Goal: Find specific page/section: Find specific page/section

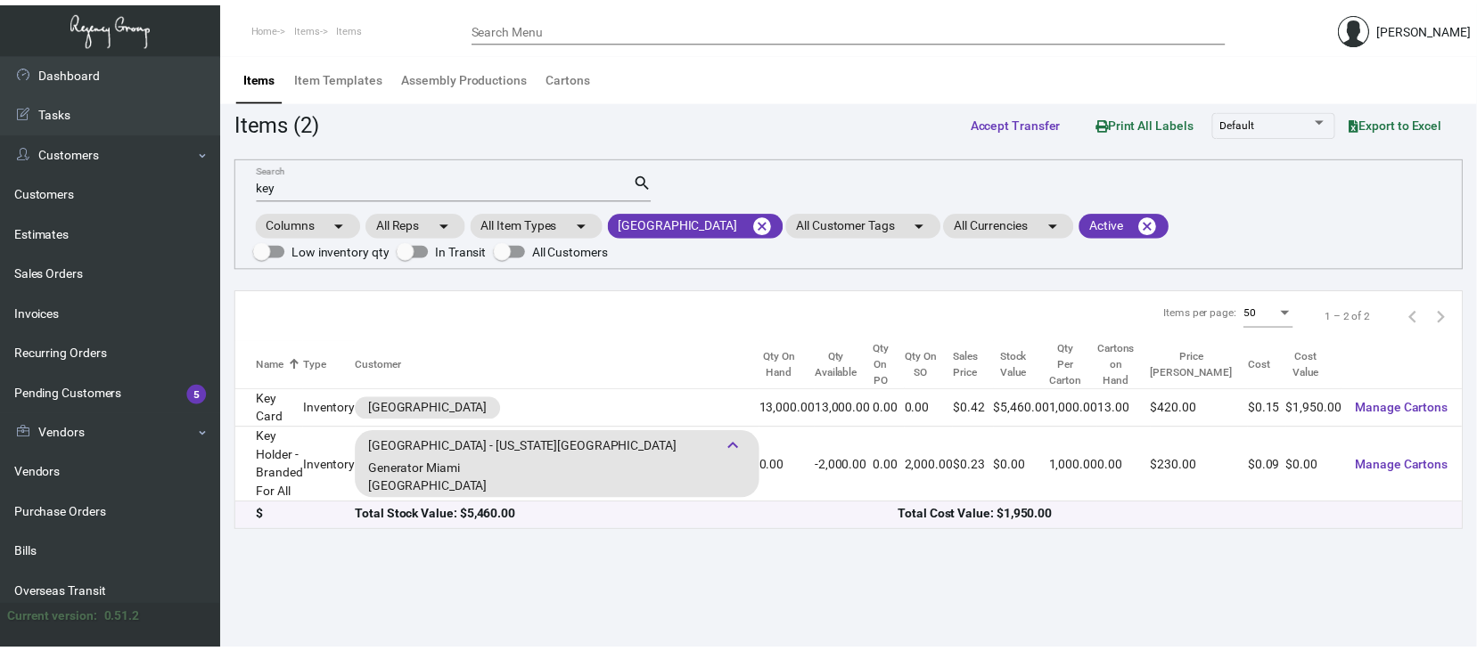
scroll to position [237, 0]
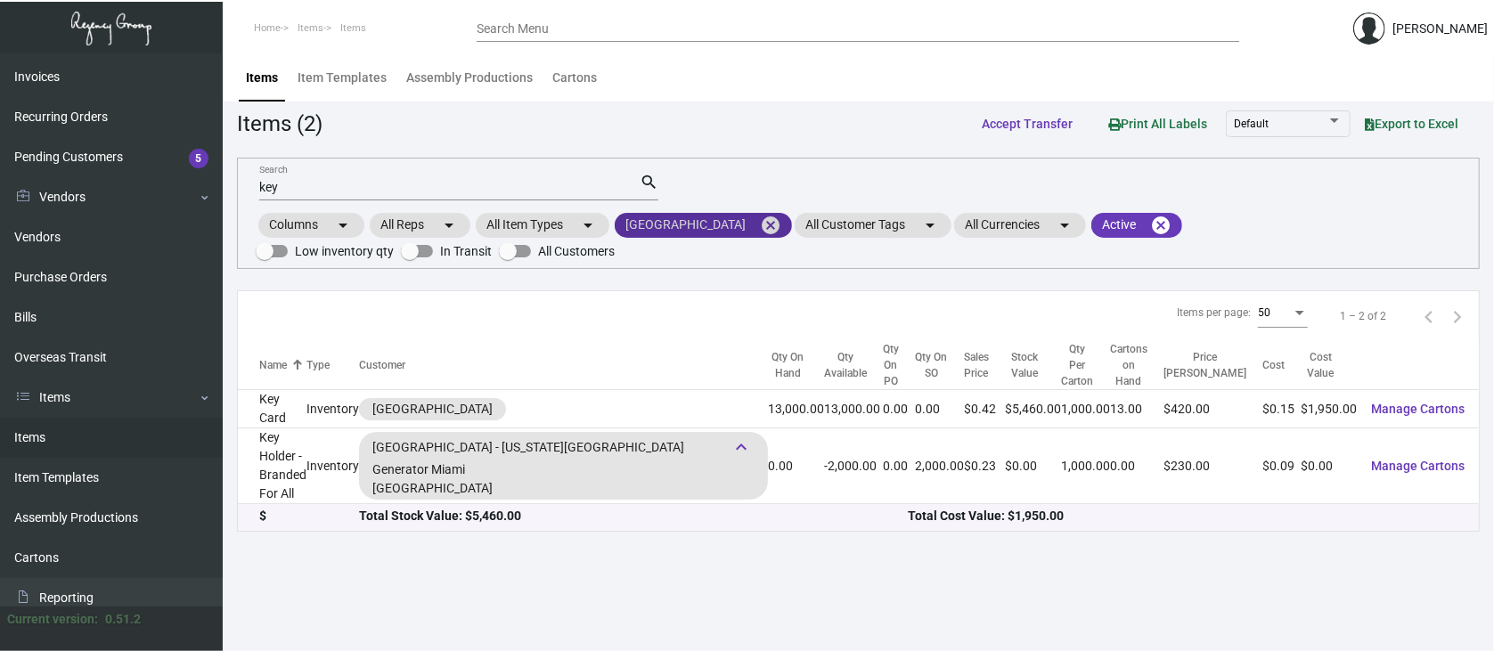
click at [760, 218] on mat-icon "cancel" at bounding box center [770, 225] width 21 height 21
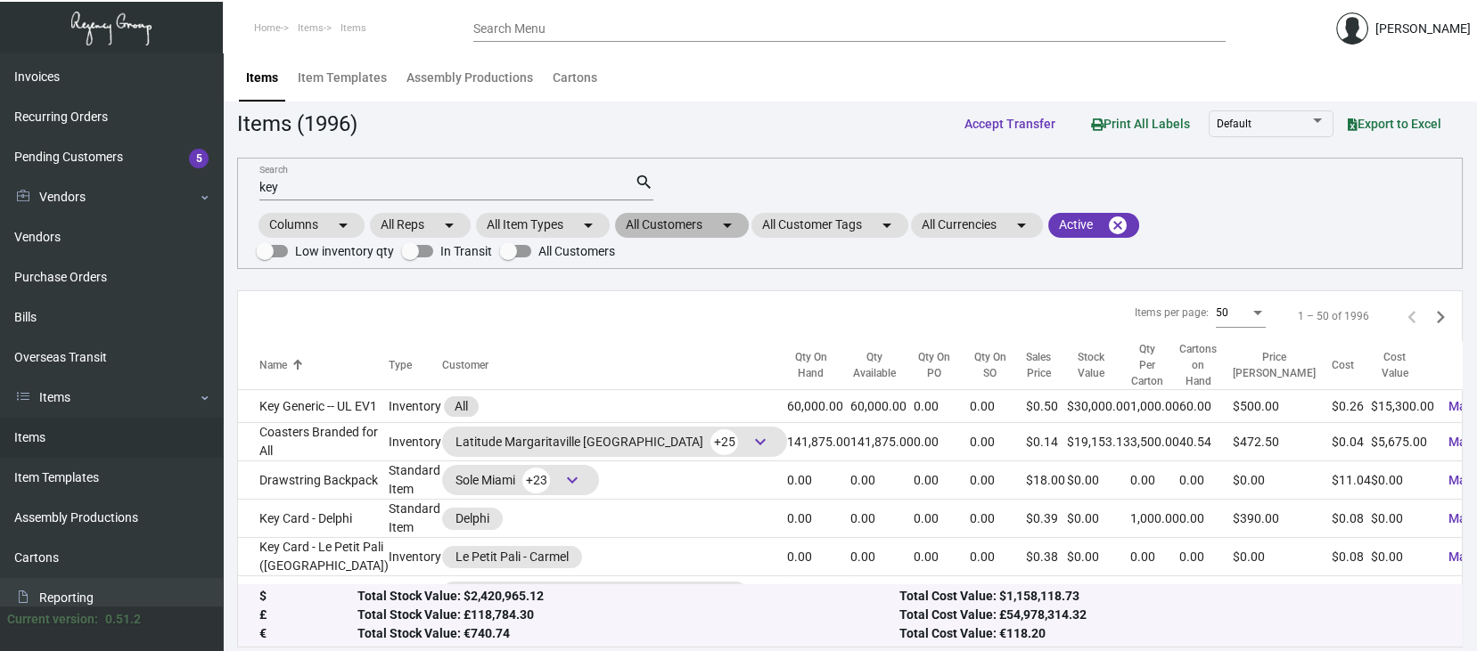
click at [692, 219] on mat-chip "All Customers arrow_drop_down" at bounding box center [682, 225] width 134 height 25
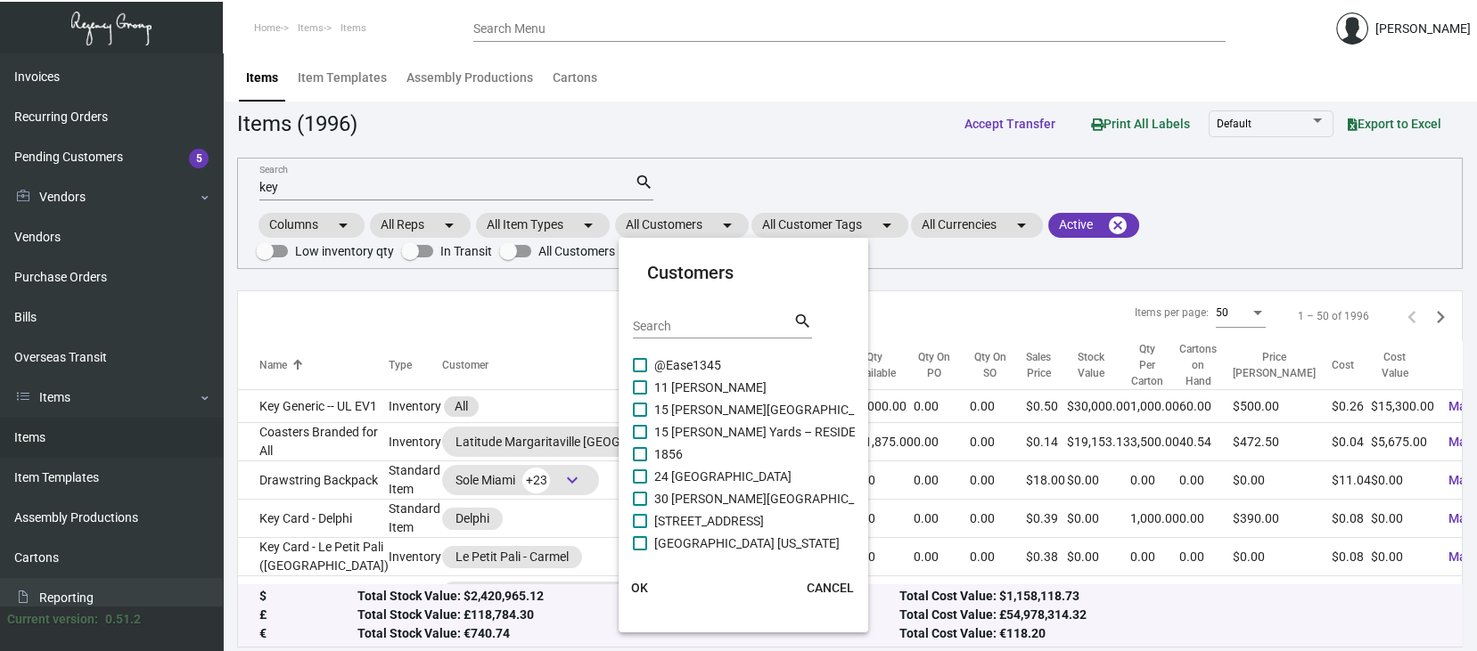
click at [647, 324] on input "Search" at bounding box center [713, 327] width 160 height 14
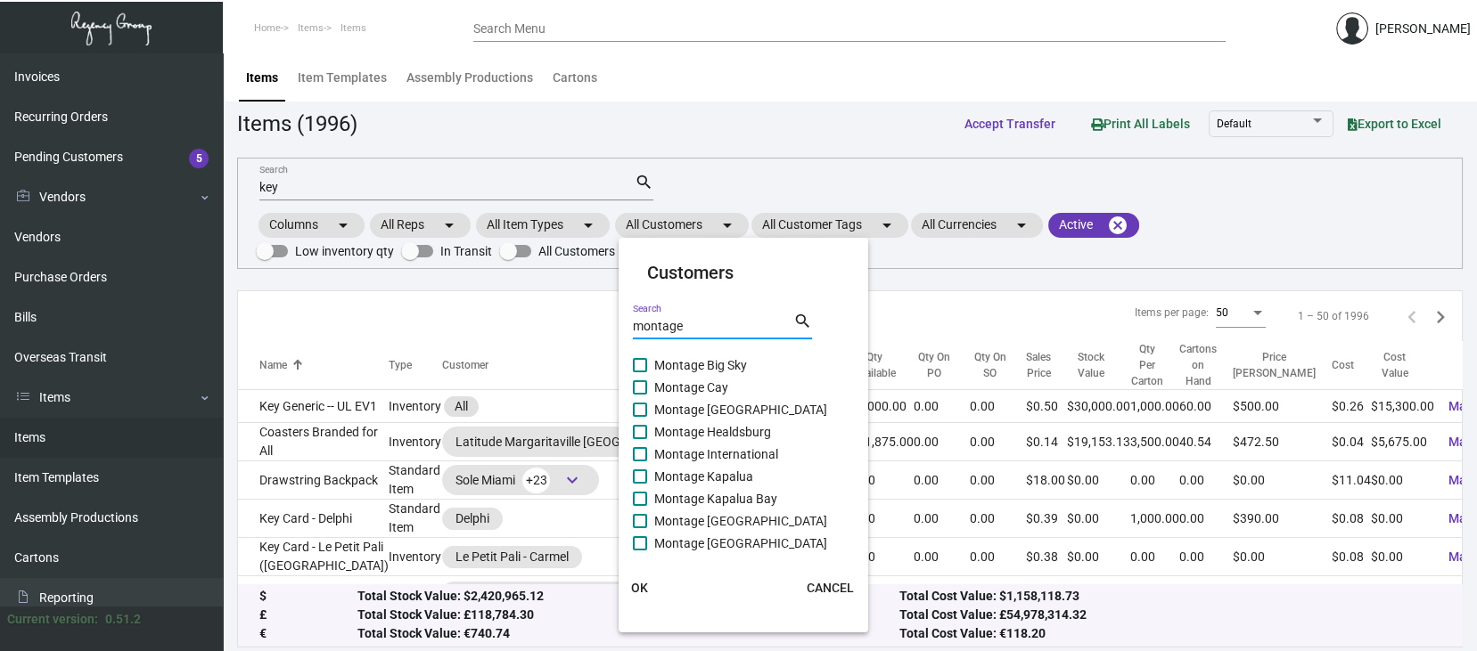
type input "montage"
click at [641, 542] on span at bounding box center [640, 543] width 14 height 14
click at [640, 551] on input "Montage [GEOGRAPHIC_DATA]" at bounding box center [639, 551] width 1 height 1
checkbox input "true"
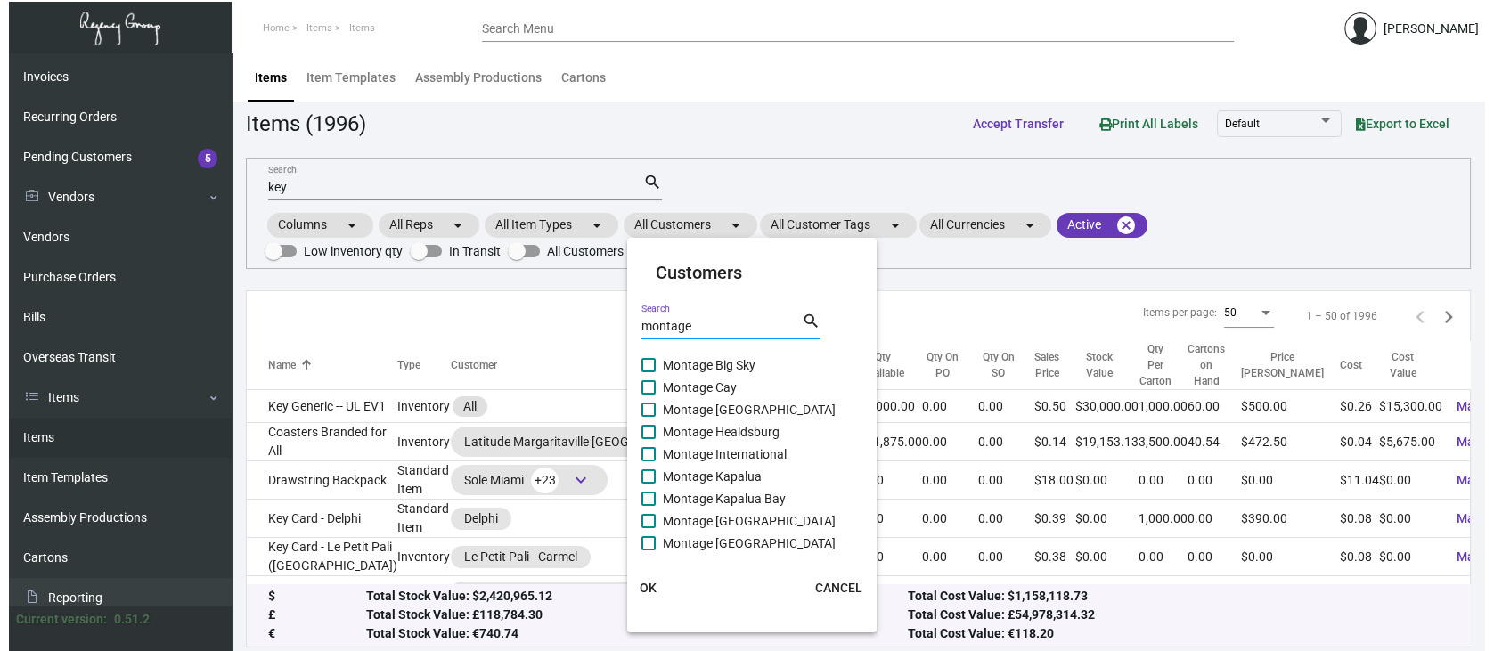
scroll to position [4, 0]
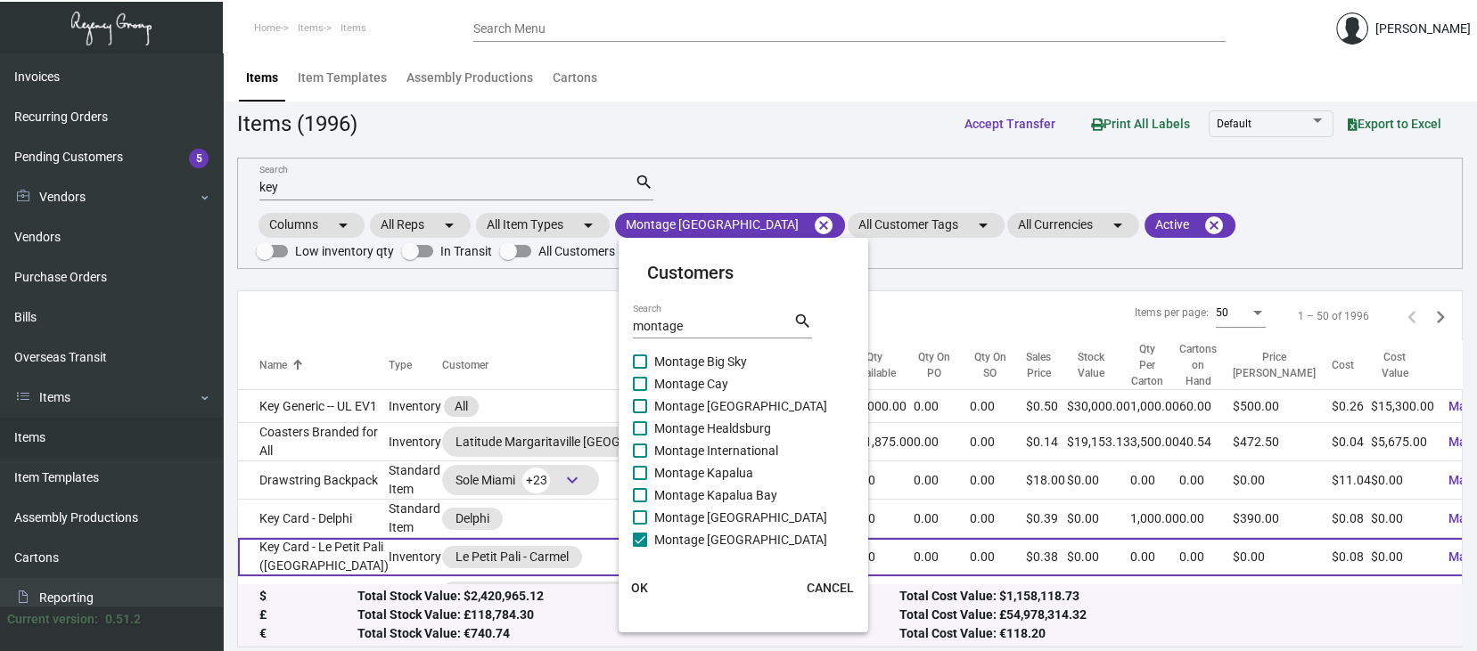
drag, startPoint x: 641, startPoint y: 585, endPoint x: 634, endPoint y: 574, distance: 13.2
click at [640, 585] on span "OK" at bounding box center [639, 588] width 17 height 14
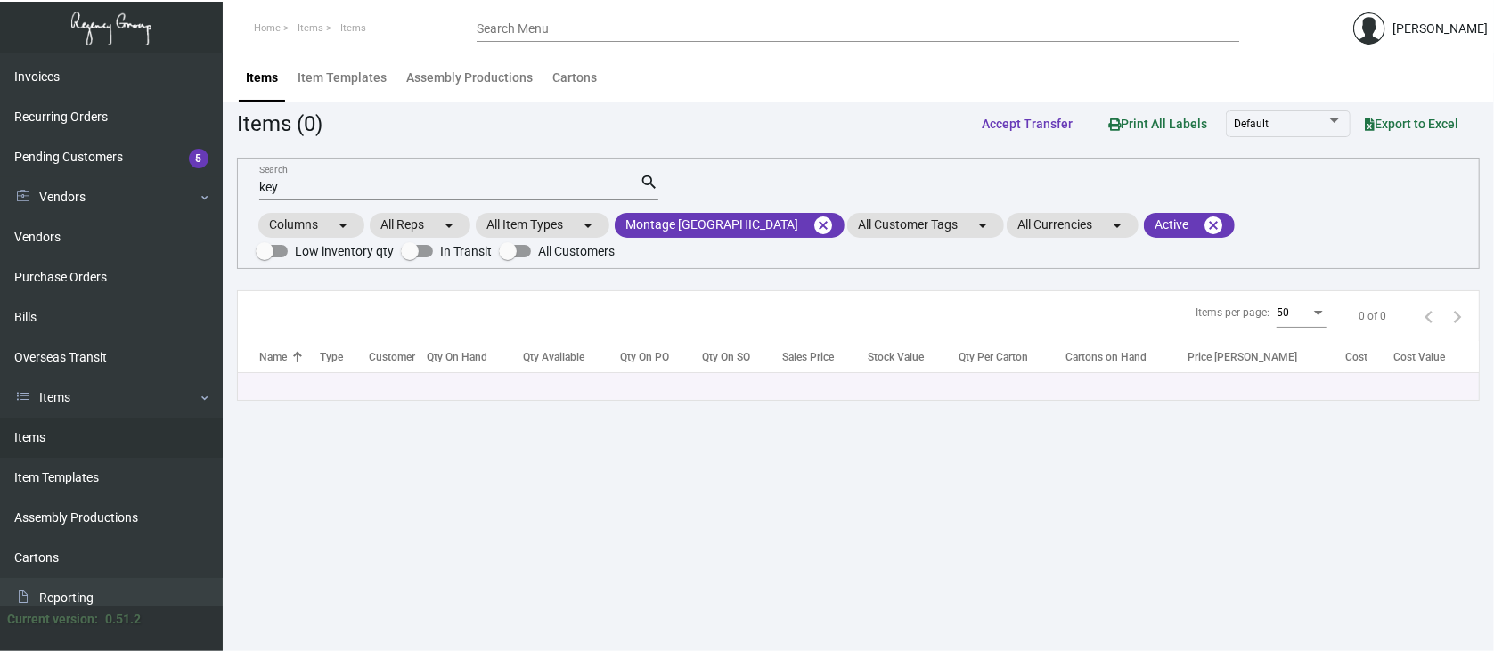
click at [299, 179] on div "key Search" at bounding box center [449, 187] width 381 height 28
type input "k"
type input "thistle brush"
